Goal: Information Seeking & Learning: Check status

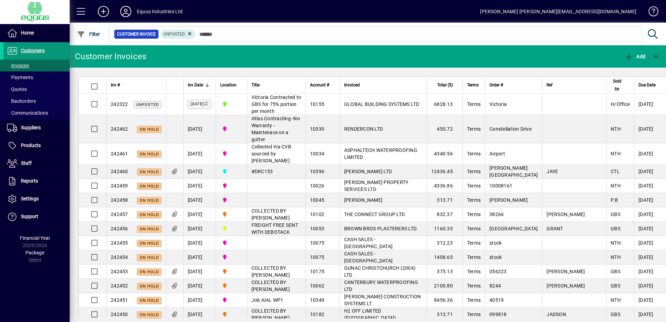
click at [51, 51] on span at bounding box center [36, 51] width 66 height 17
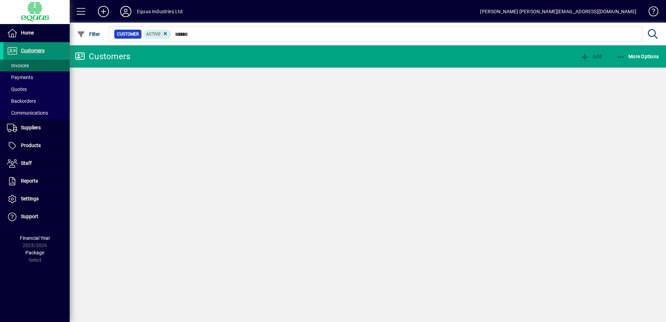
click at [30, 64] on span at bounding box center [36, 65] width 66 height 17
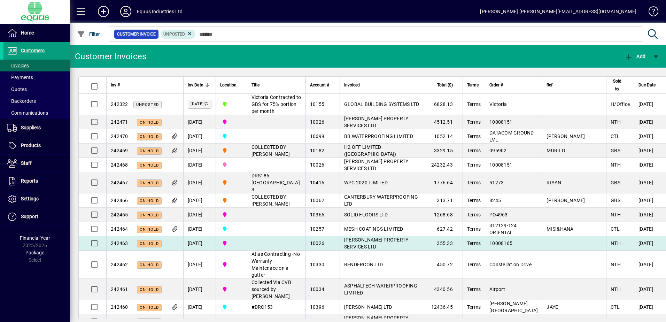
click at [350, 250] on span "[PERSON_NAME] PROPERTY SERVICES LTD" at bounding box center [376, 243] width 64 height 13
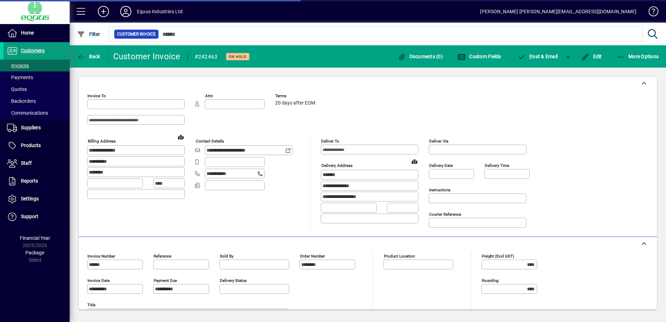
type input "**********"
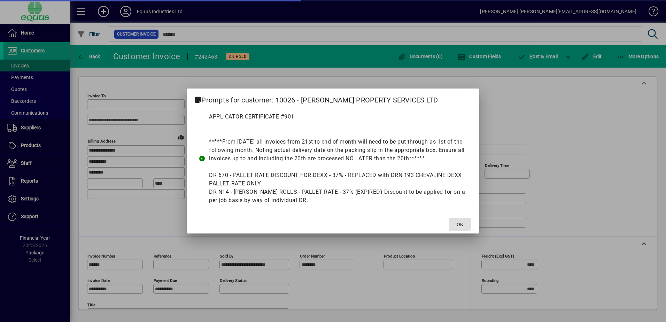
type input "**********"
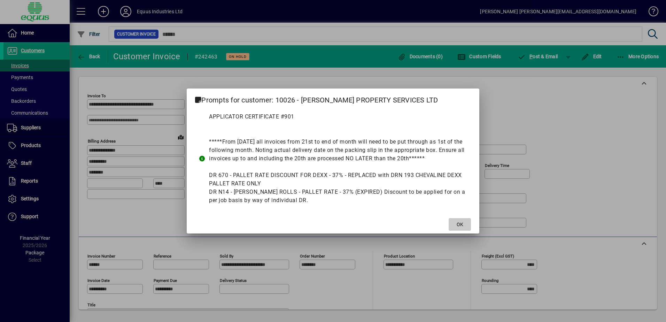
click at [465, 221] on span at bounding box center [460, 224] width 22 height 17
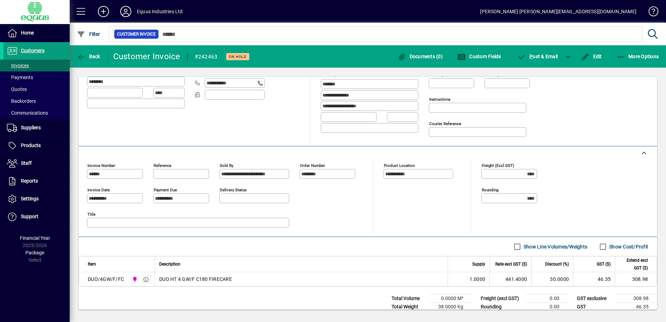
scroll to position [107, 0]
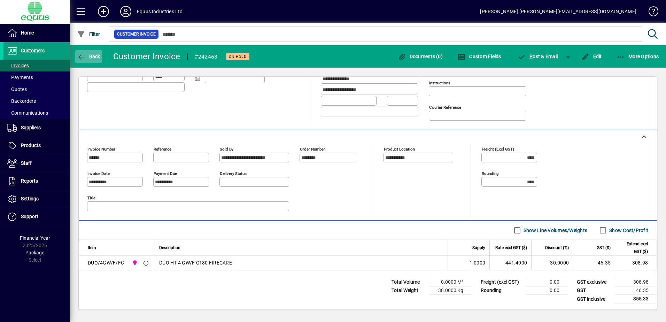
click at [82, 56] on icon "button" at bounding box center [81, 57] width 9 height 7
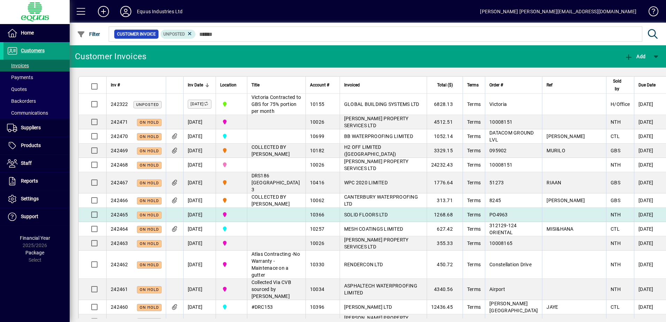
click at [351, 217] on span "SOLID FLOORS LTD" at bounding box center [366, 215] width 44 height 6
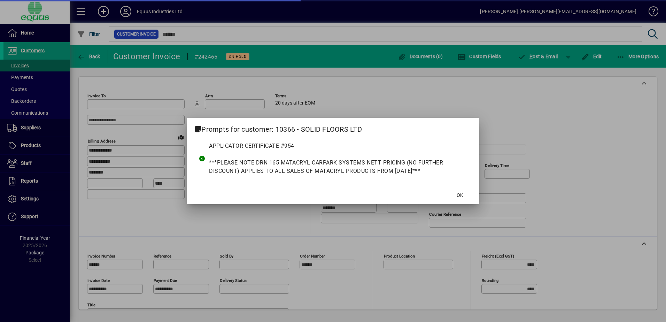
type input "**********"
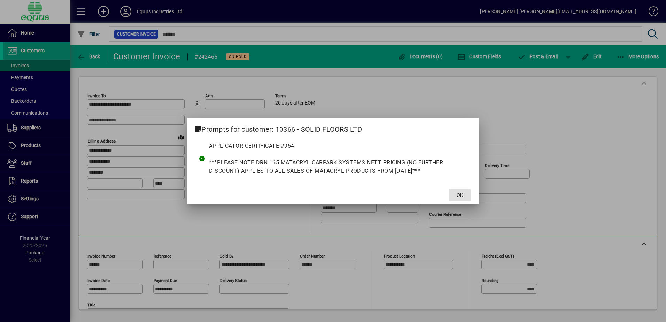
click at [461, 193] on span "OK" at bounding box center [460, 195] width 7 height 7
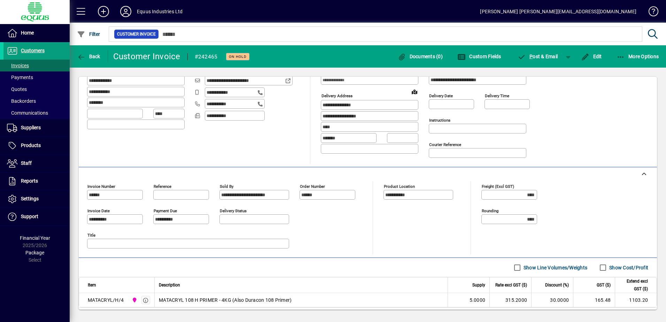
scroll to position [105, 0]
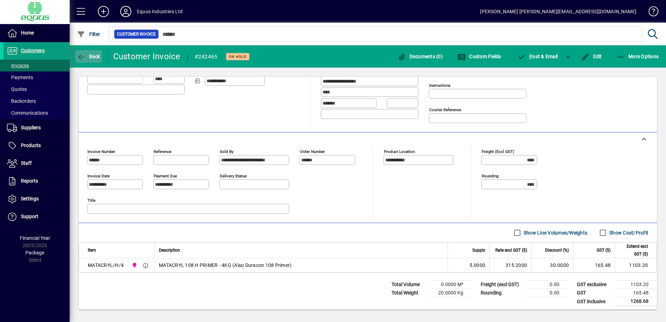
click at [80, 56] on icon "button" at bounding box center [81, 57] width 9 height 7
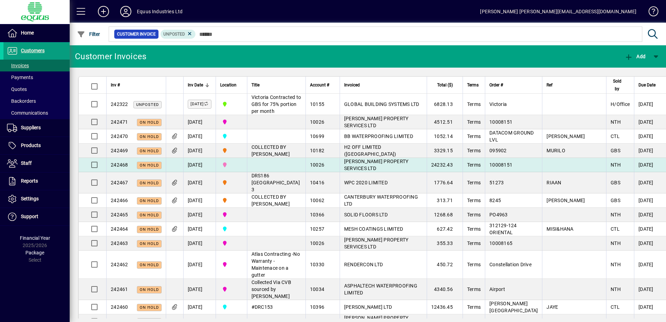
click at [355, 171] on span "[PERSON_NAME] PROPERTY SERVICES LTD" at bounding box center [376, 165] width 64 height 13
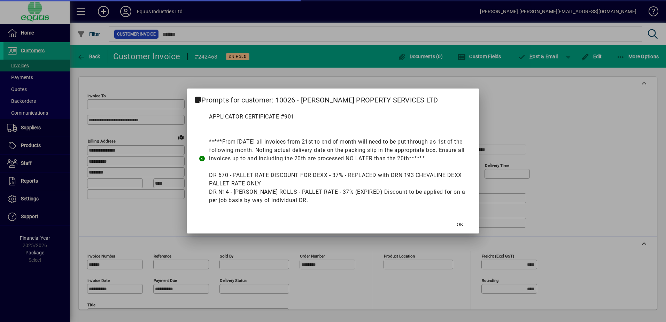
type input "**********"
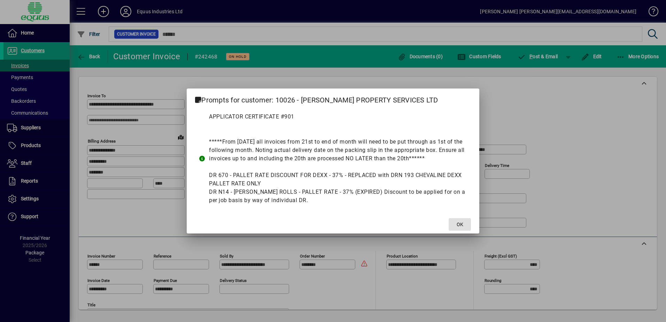
click at [461, 224] on span "OK" at bounding box center [460, 224] width 7 height 7
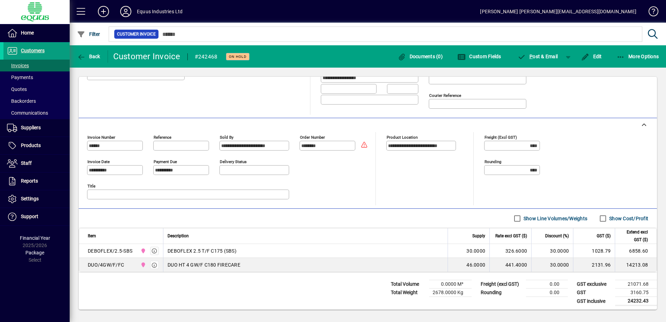
scroll to position [121, 0]
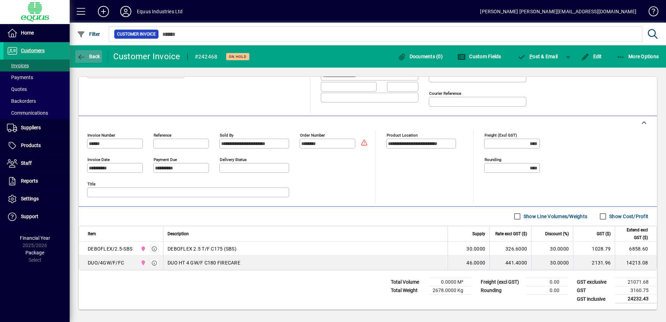
click at [82, 55] on icon "button" at bounding box center [81, 57] width 9 height 7
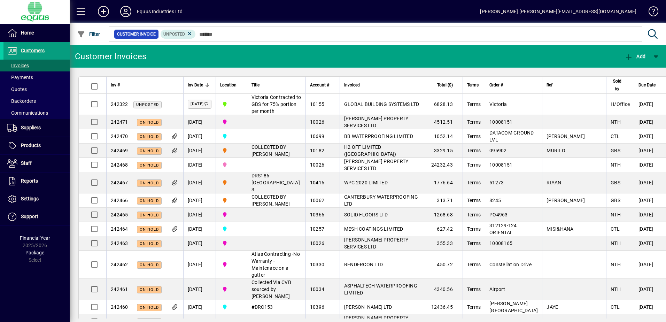
click at [354, 129] on td "[PERSON_NAME] PROPERTY SERVICES LTD" at bounding box center [383, 122] width 87 height 14
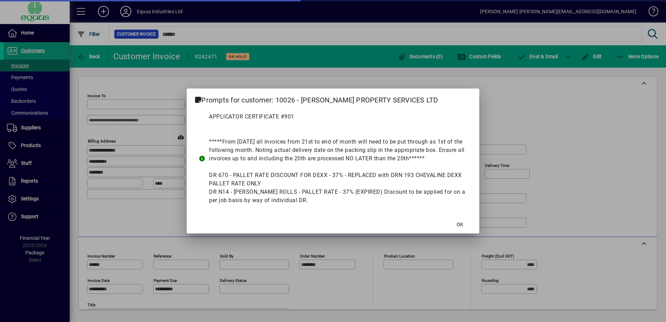
type input "**********"
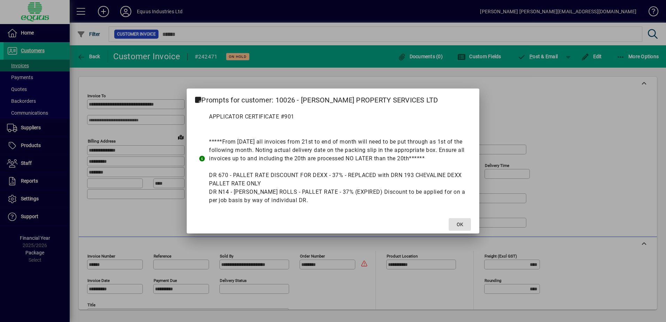
click at [455, 223] on span at bounding box center [460, 224] width 22 height 17
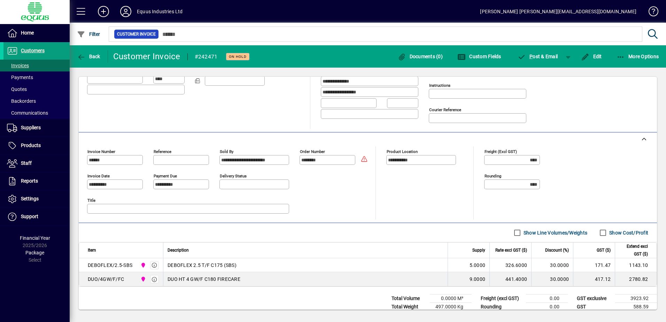
scroll to position [121, 0]
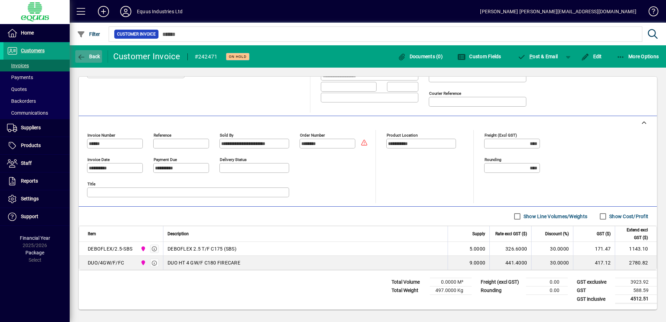
click at [81, 56] on icon "button" at bounding box center [81, 57] width 9 height 7
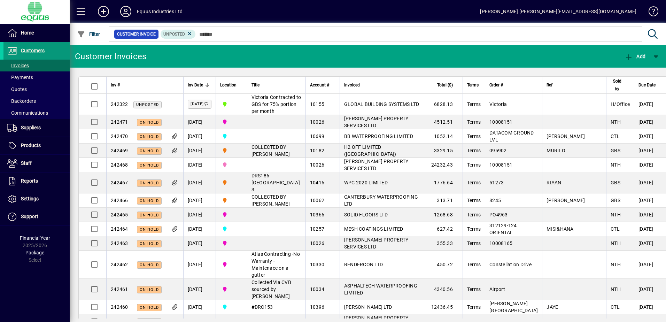
click at [39, 49] on span "Customers" at bounding box center [33, 51] width 24 height 6
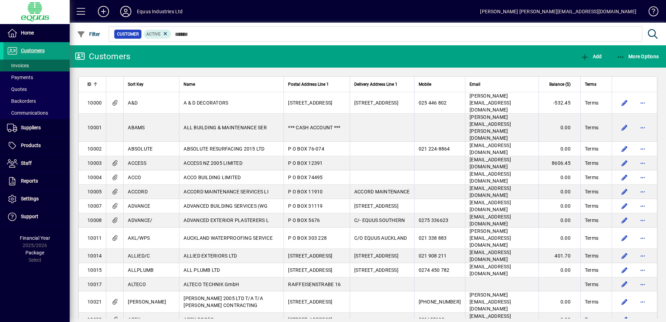
click at [25, 66] on span "Invoices" at bounding box center [18, 66] width 22 height 6
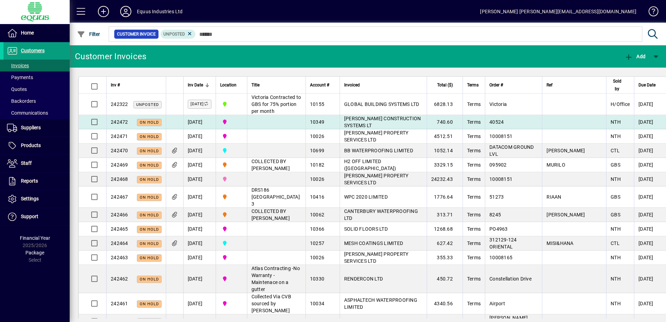
click at [358, 129] on td "[PERSON_NAME] CONSTRUCTION SYSTEMS LT" at bounding box center [383, 122] width 87 height 14
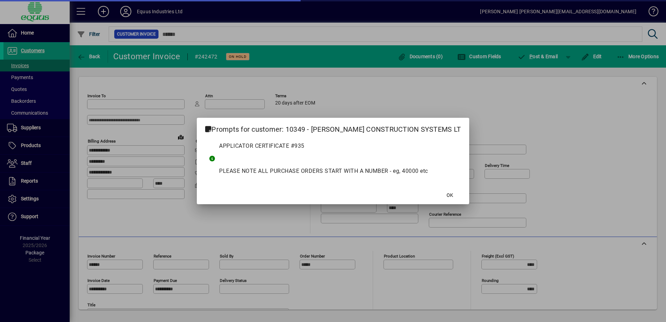
type input "**********"
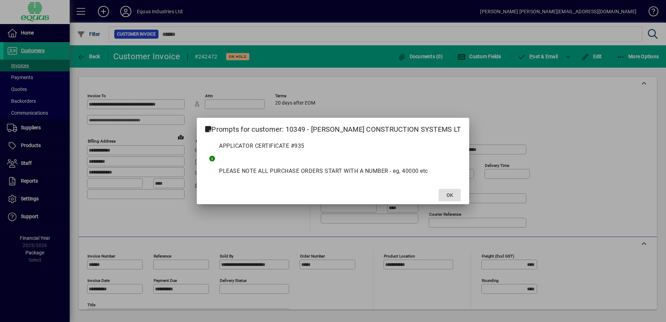
click at [447, 196] on span "OK" at bounding box center [450, 195] width 7 height 7
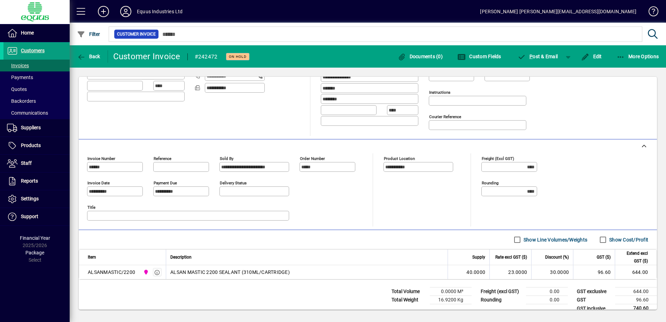
scroll to position [107, 0]
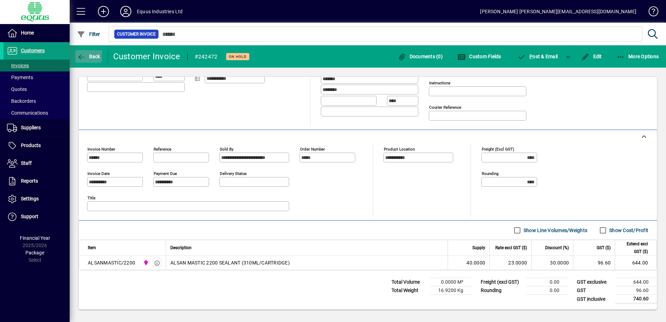
click at [79, 56] on icon "button" at bounding box center [81, 57] width 9 height 7
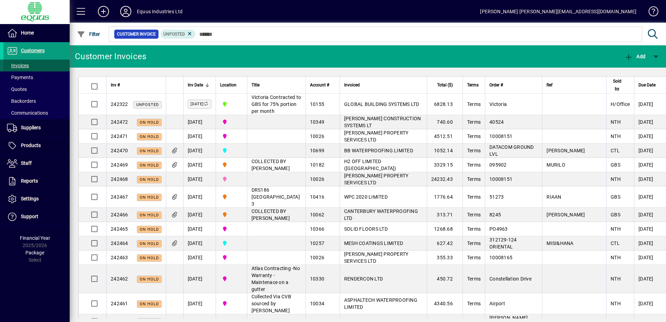
click at [21, 64] on span "Invoices" at bounding box center [18, 66] width 22 height 6
click at [36, 49] on span "Customers" at bounding box center [33, 51] width 24 height 6
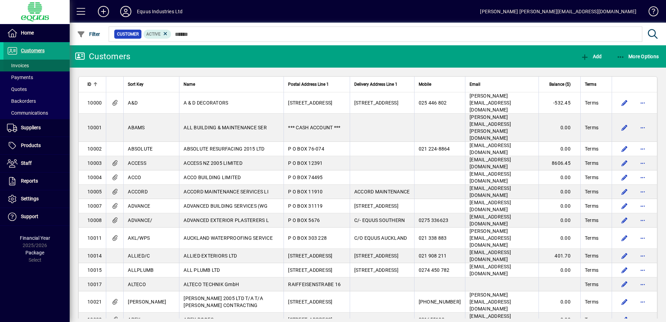
click at [29, 66] on span "Invoices" at bounding box center [18, 66] width 22 height 6
